Goal: Information Seeking & Learning: Learn about a topic

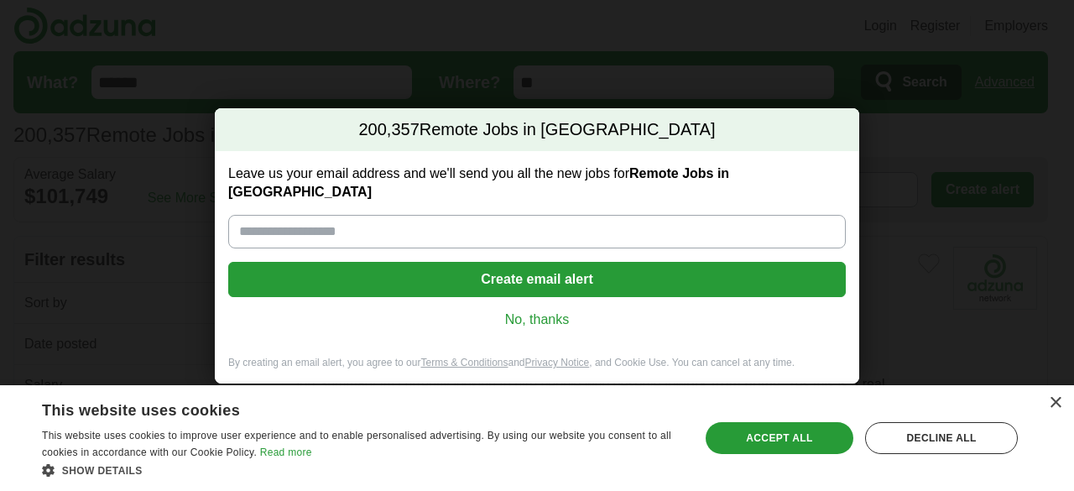
click at [558, 316] on link "No, thanks" at bounding box center [537, 319] width 591 height 18
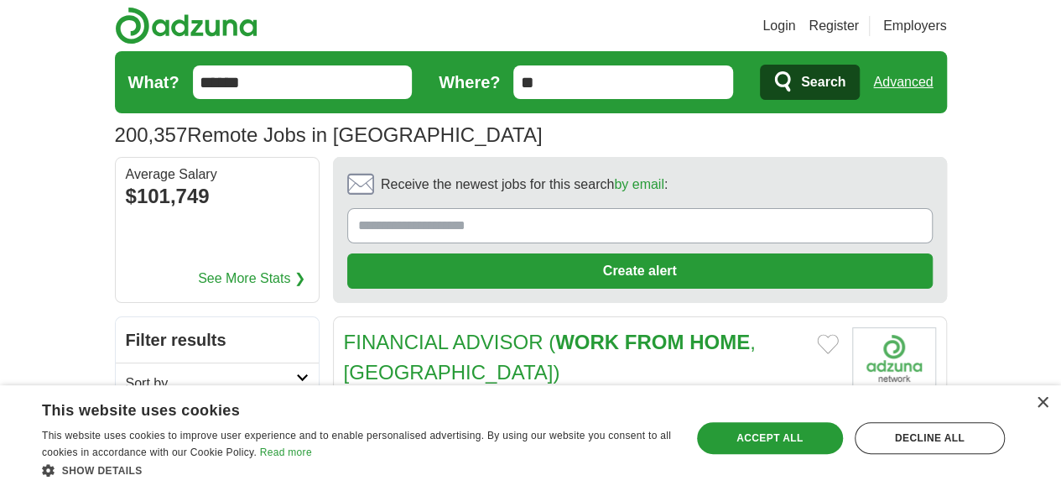
click at [795, 30] on link "Login" at bounding box center [779, 26] width 33 height 20
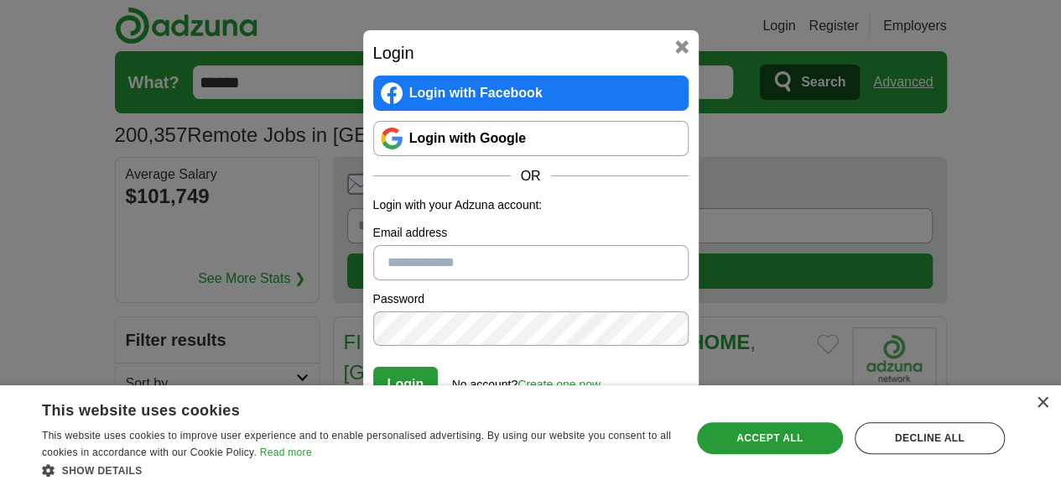
click at [560, 131] on link "Login with Google" at bounding box center [530, 138] width 315 height 35
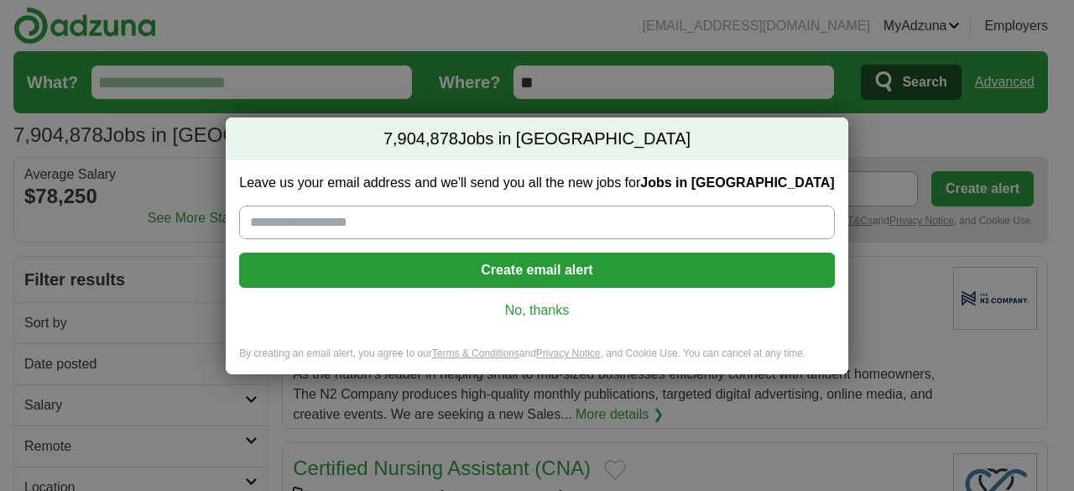
click at [542, 303] on link "No, thanks" at bounding box center [537, 310] width 568 height 18
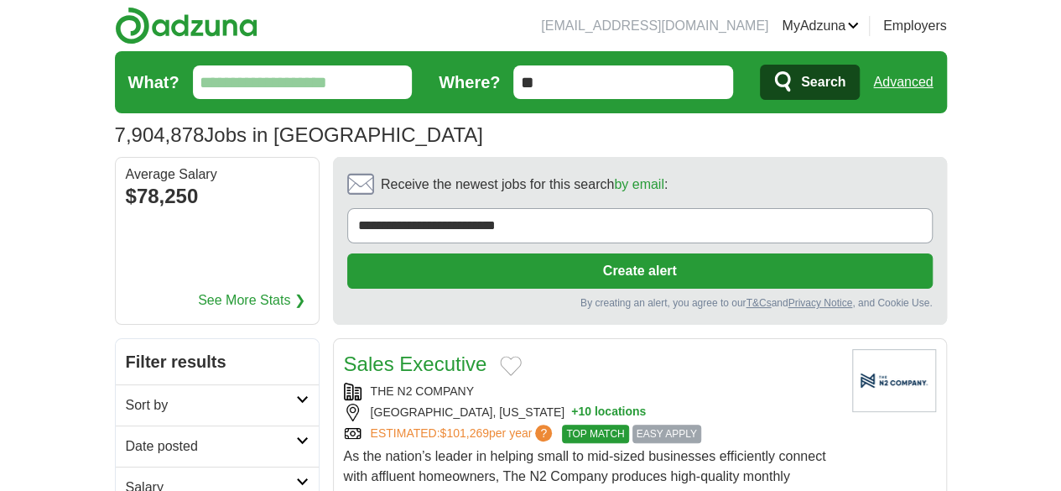
click at [253, 85] on input "What?" at bounding box center [303, 82] width 220 height 34
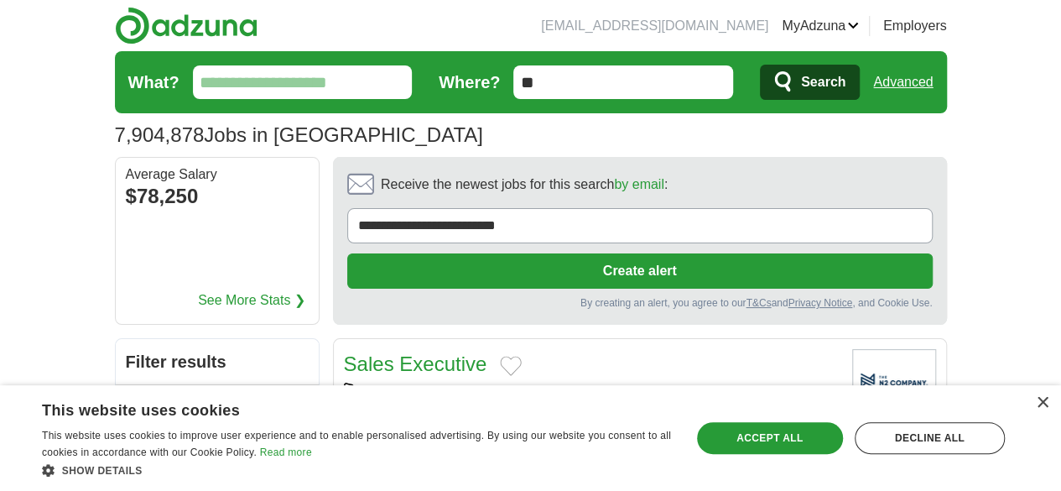
click at [250, 76] on input "What?" at bounding box center [303, 82] width 220 height 34
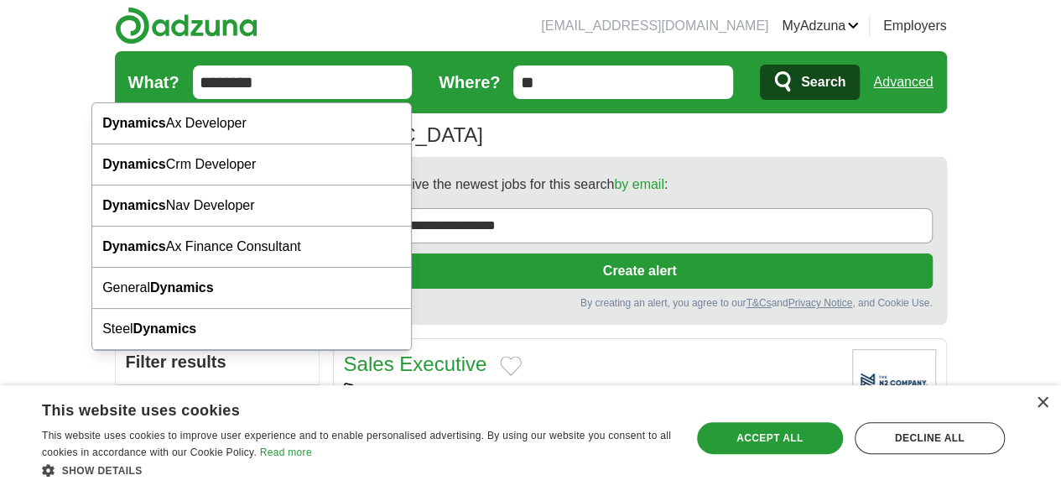
type input "********"
click at [760, 65] on button "Search" at bounding box center [810, 82] width 100 height 35
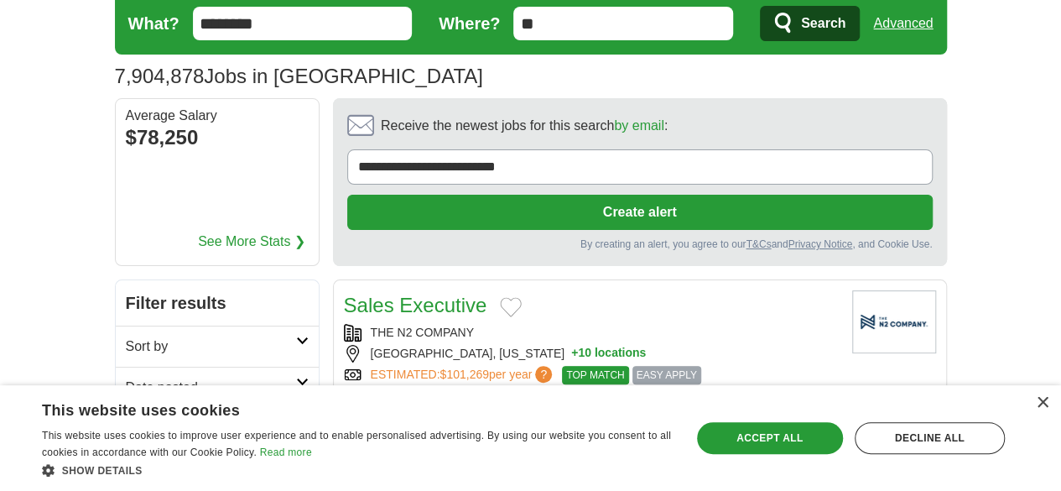
scroll to position [84, 0]
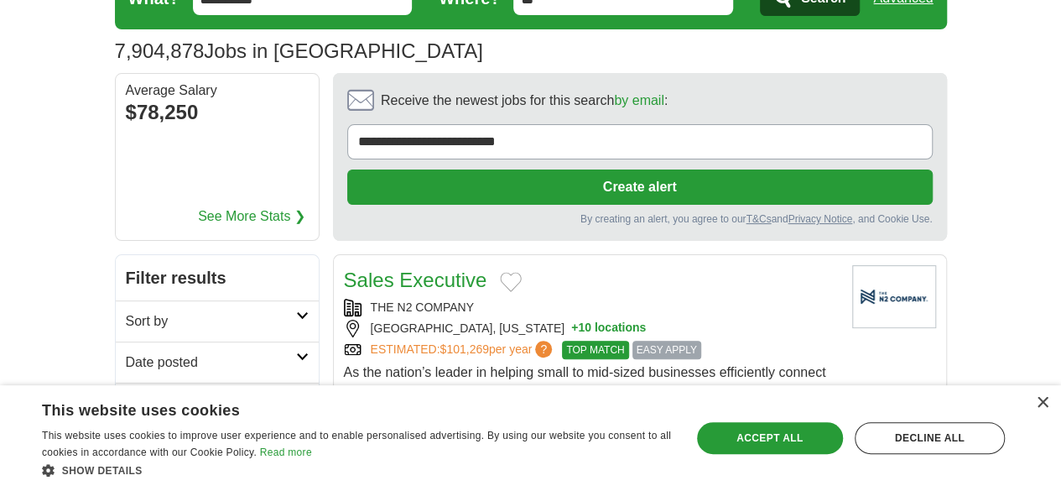
click at [172, 352] on h2 "Date posted" at bounding box center [211, 362] width 170 height 20
click at [126, 393] on link "Last 24 hours" at bounding box center [217, 403] width 183 height 20
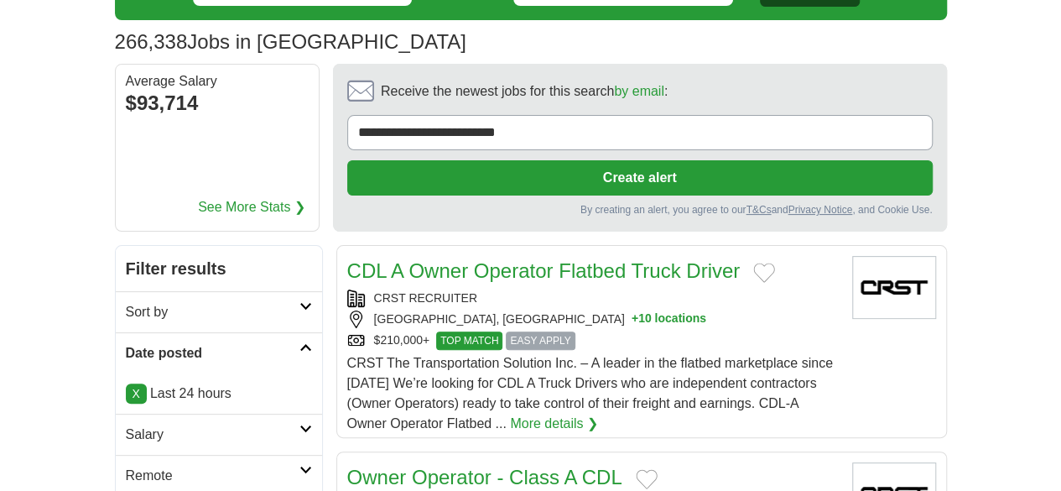
scroll to position [252, 0]
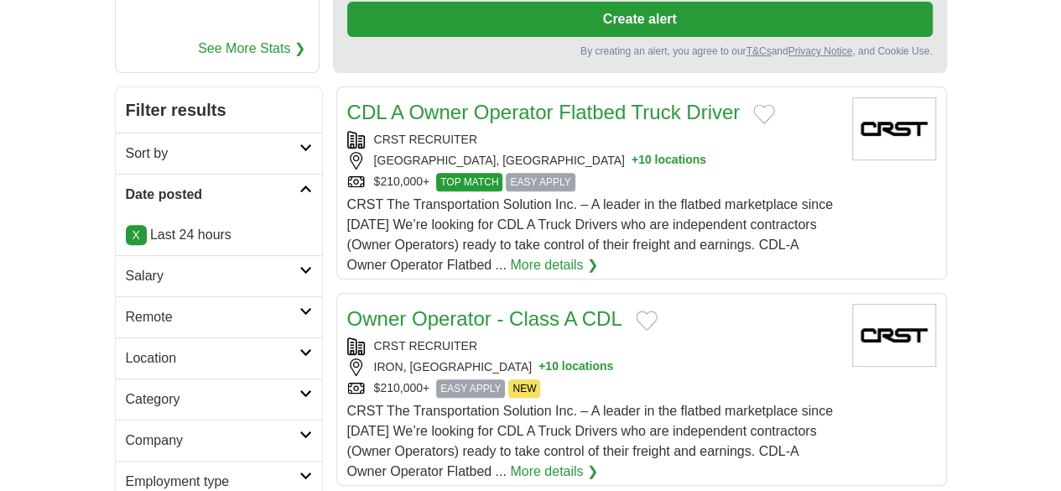
click at [159, 296] on link "Remote" at bounding box center [219, 316] width 206 height 41
click at [116, 337] on div "Remote jobs" at bounding box center [219, 357] width 206 height 40
click at [126, 350] on link "Remote jobs" at bounding box center [164, 357] width 76 height 14
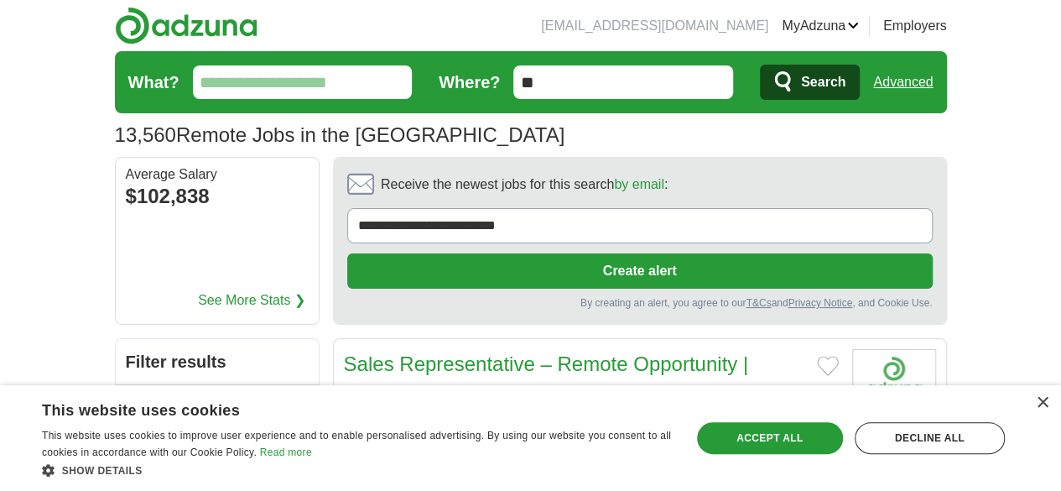
click at [193, 84] on input "What?" at bounding box center [303, 82] width 220 height 34
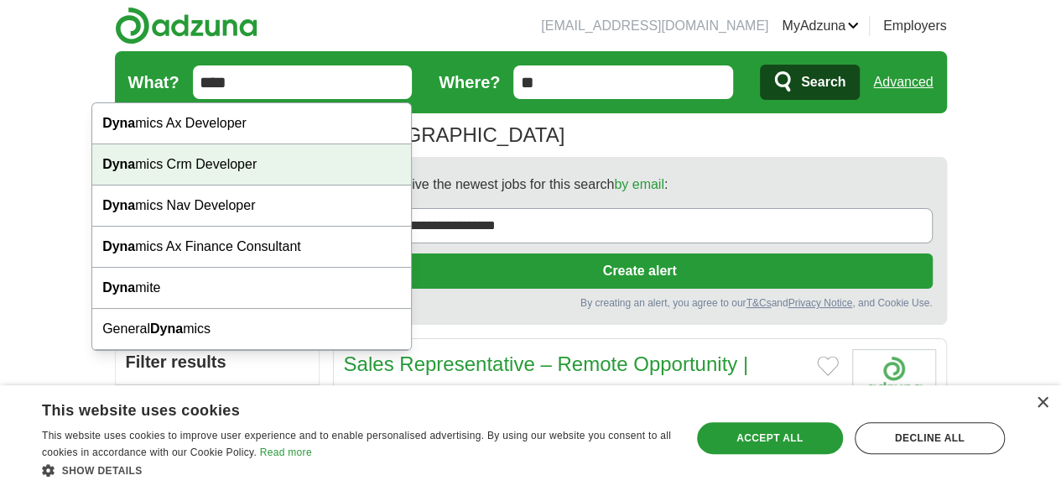
click at [185, 154] on div "Dyna mics Crm Developer" at bounding box center [251, 164] width 319 height 41
type input "**********"
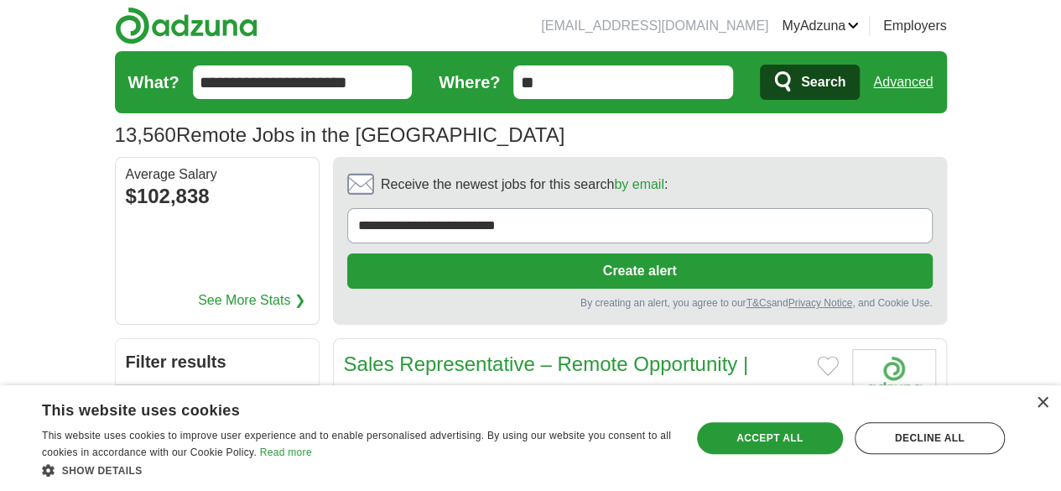
click at [846, 80] on span "Search" at bounding box center [823, 82] width 44 height 34
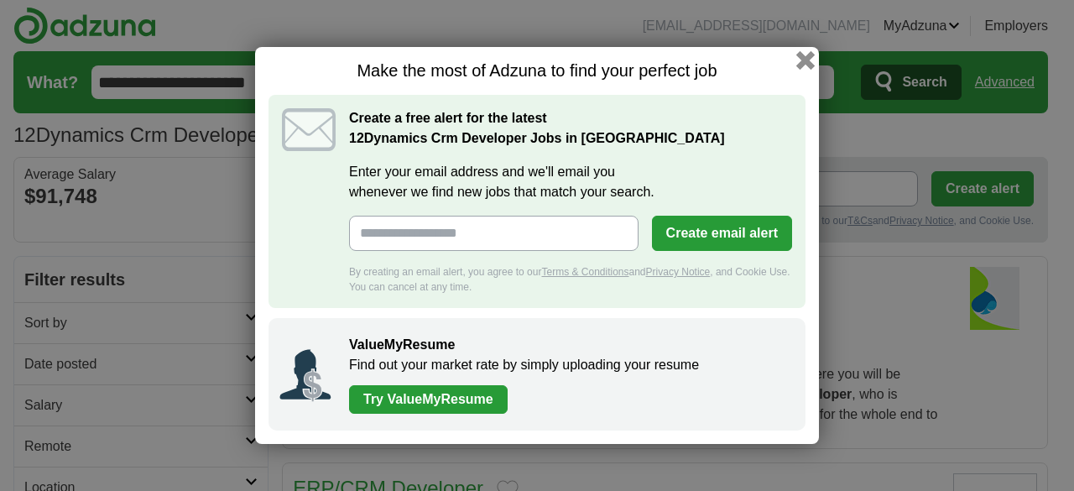
click at [803, 61] on button "button" at bounding box center [805, 60] width 18 height 18
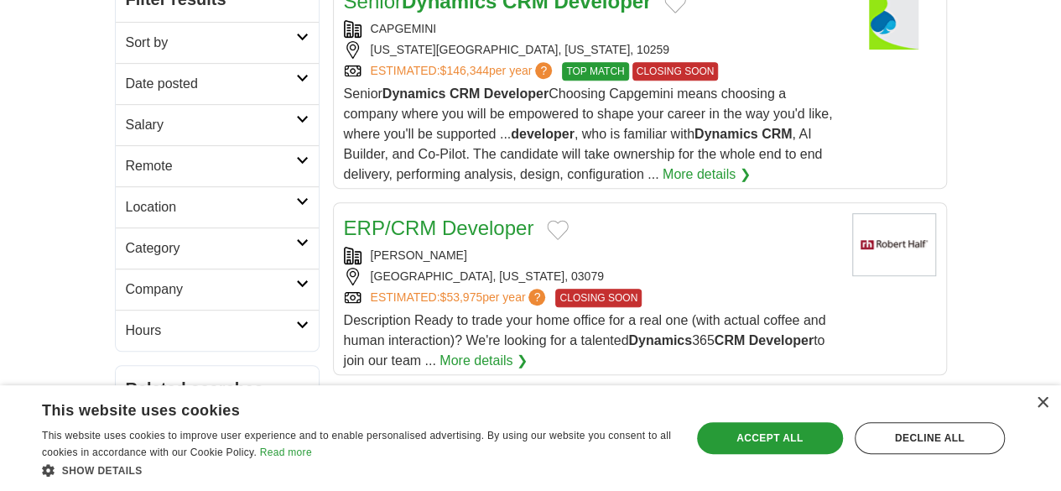
scroll to position [168, 0]
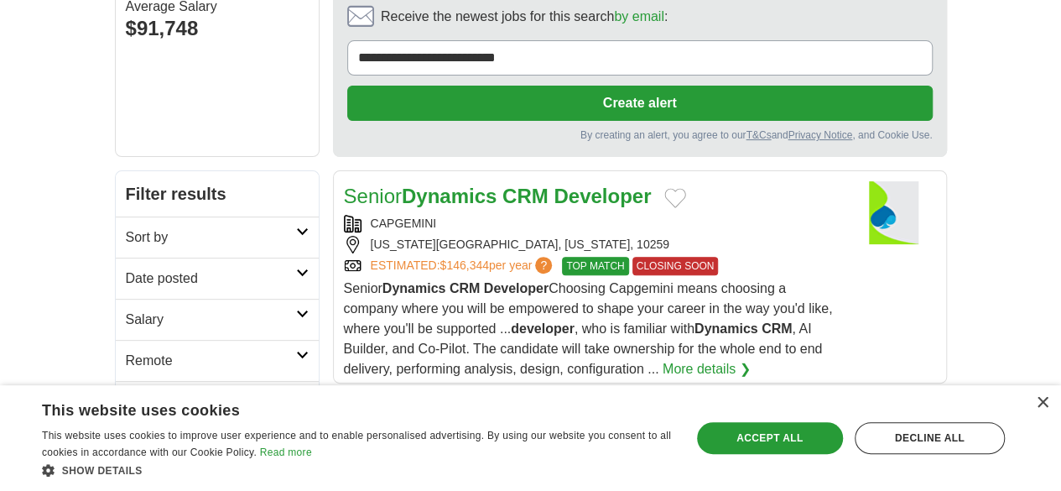
click at [575, 215] on div "CAPGEMINI" at bounding box center [591, 224] width 495 height 18
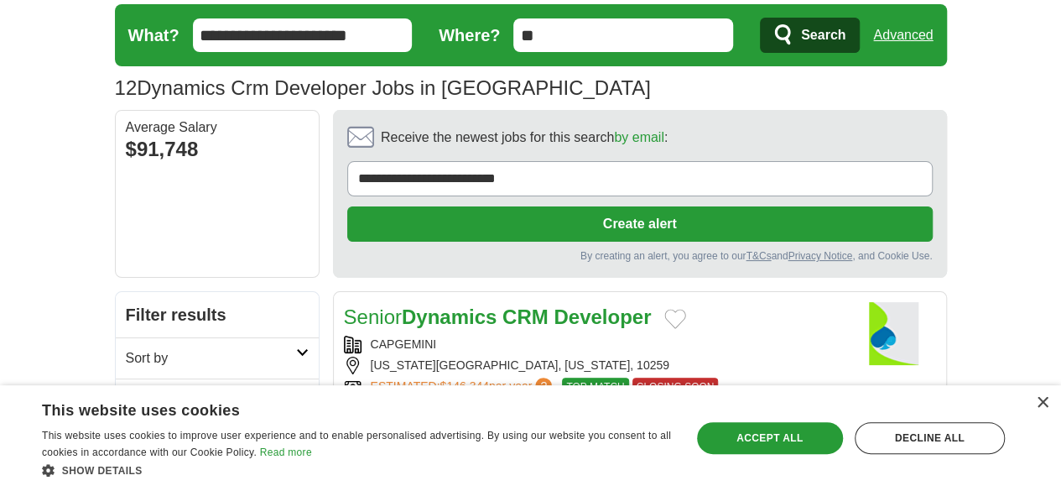
scroll to position [0, 0]
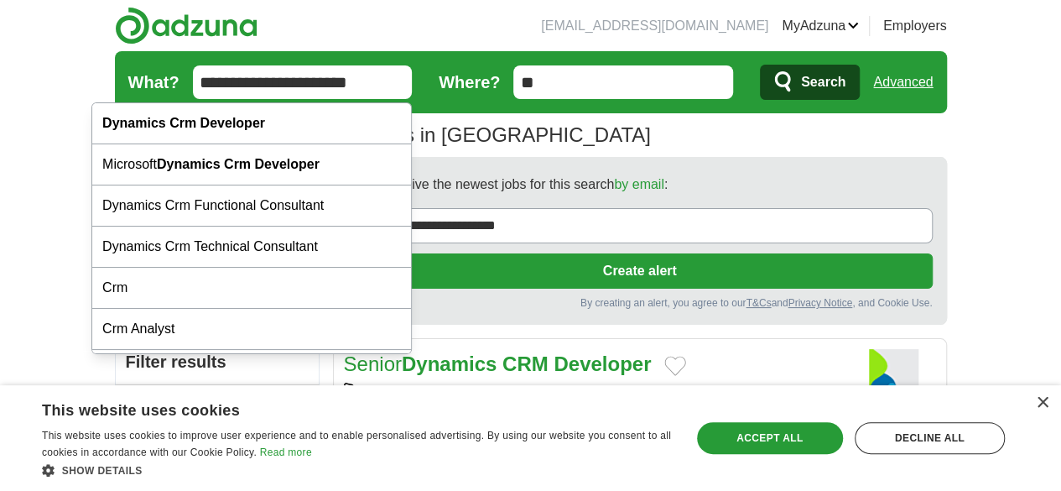
drag, startPoint x: 301, startPoint y: 74, endPoint x: 178, endPoint y: 86, distance: 124.0
click at [193, 86] on input "**********" at bounding box center [303, 82] width 220 height 34
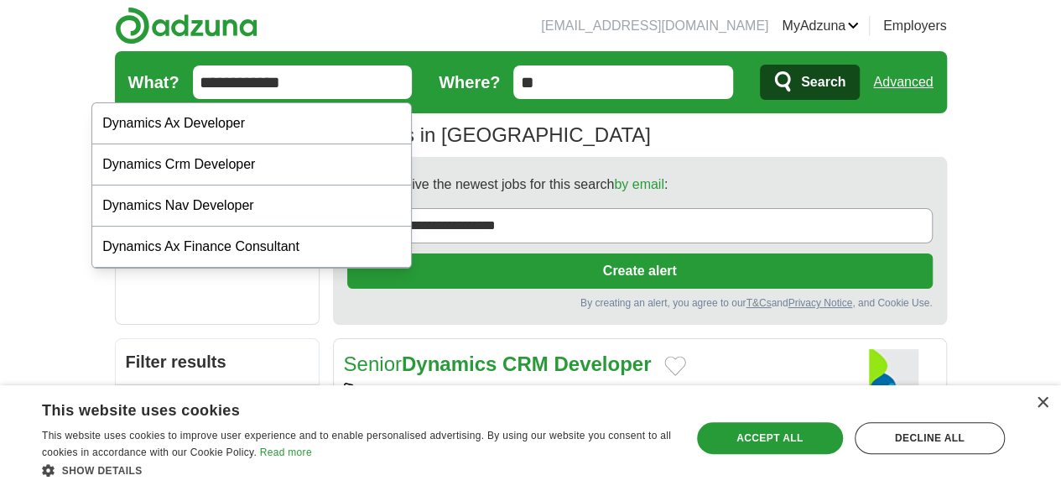
type input "**********"
click at [760, 65] on button "Search" at bounding box center [810, 82] width 100 height 35
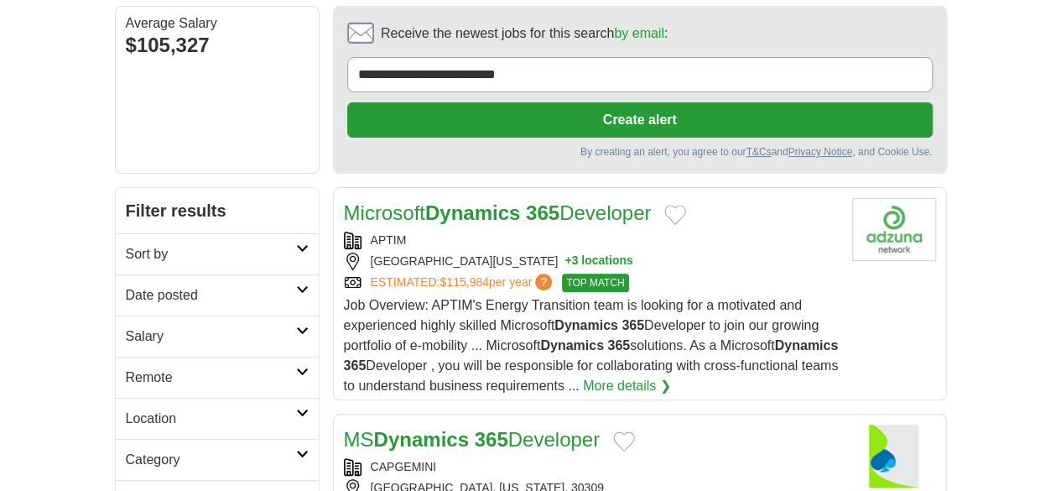
scroll to position [168, 0]
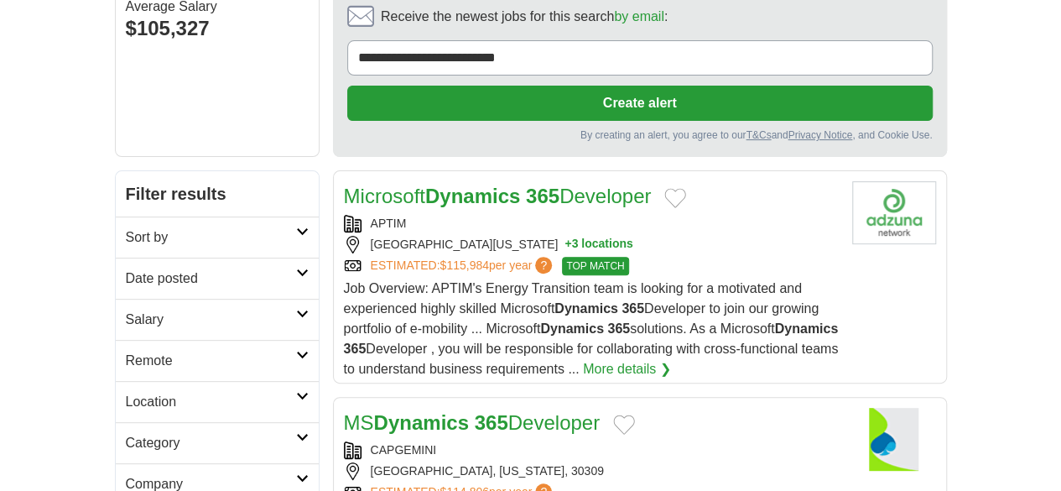
click at [164, 268] on h2 "Date posted" at bounding box center [211, 278] width 170 height 20
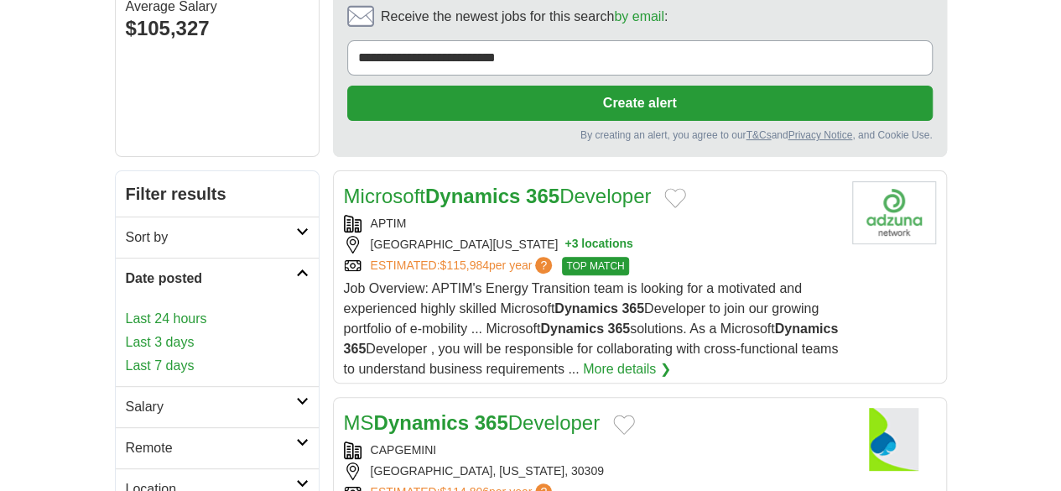
click at [126, 309] on link "Last 24 hours" at bounding box center [217, 319] width 183 height 20
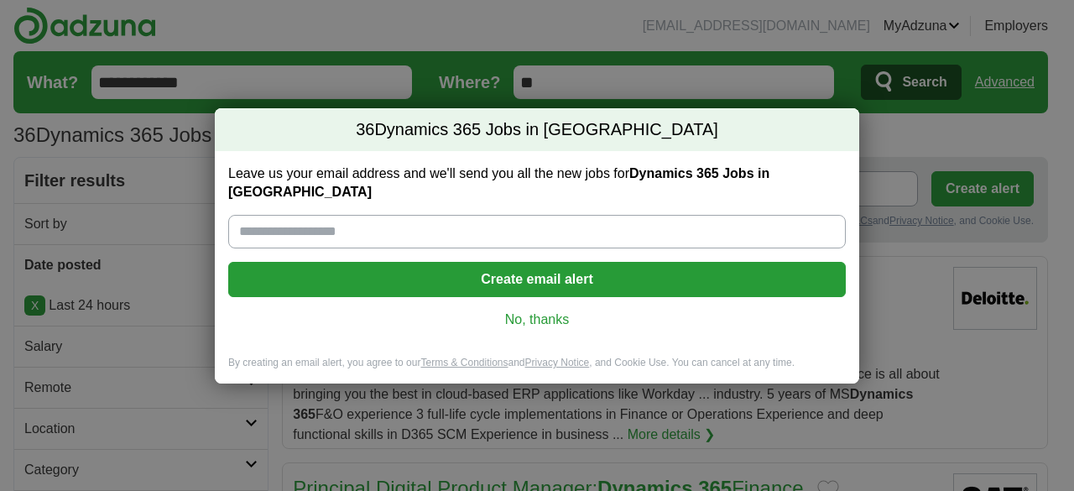
click at [540, 323] on div "Leave us your email address and we'll send you all the new jobs for Dynamics 36…" at bounding box center [537, 253] width 644 height 205
click at [539, 319] on link "No, thanks" at bounding box center [537, 319] width 591 height 18
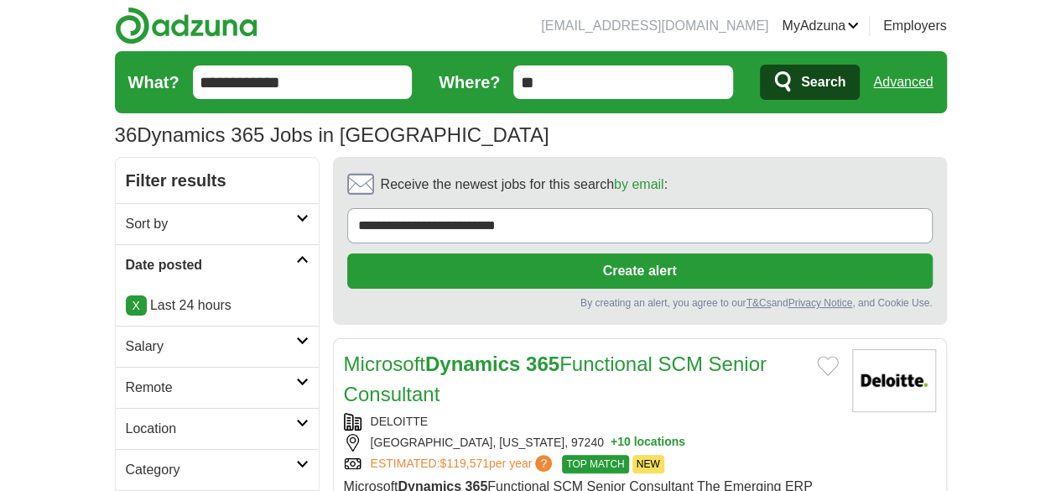
scroll to position [168, 0]
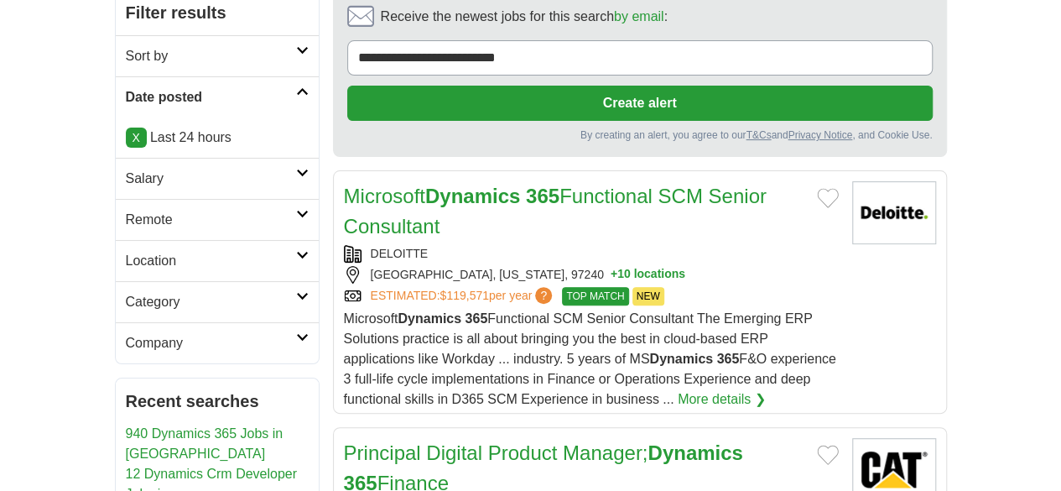
click at [188, 228] on link "Remote" at bounding box center [217, 219] width 203 height 41
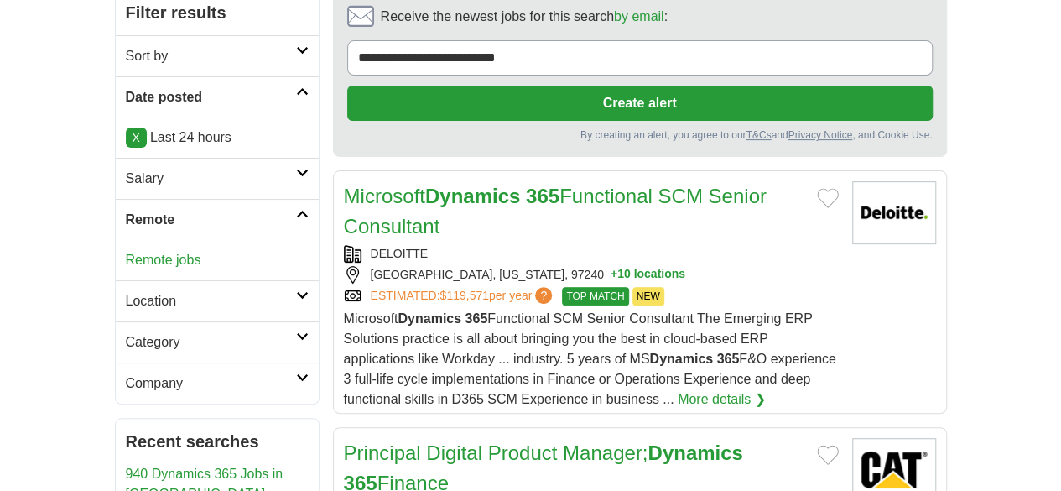
click at [126, 261] on link "Remote jobs" at bounding box center [164, 260] width 76 height 14
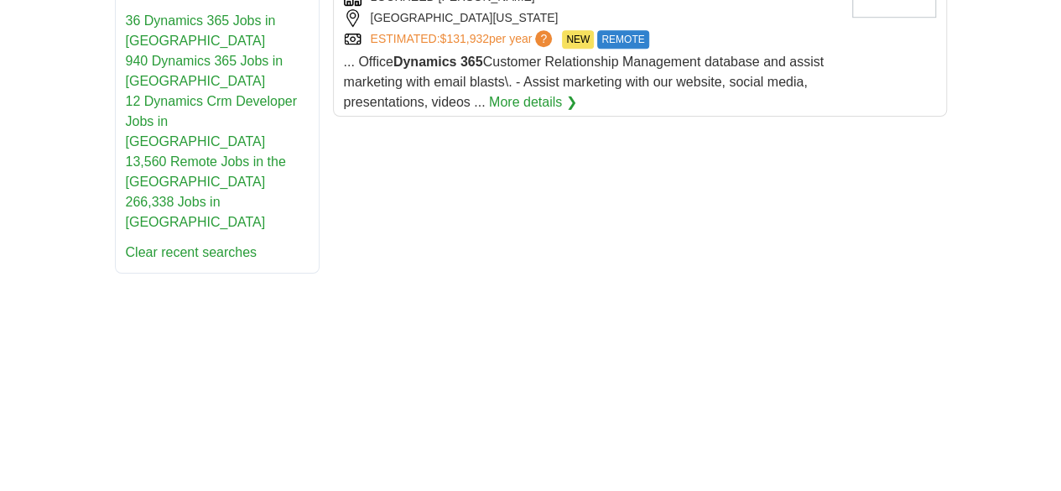
scroll to position [755, 0]
